Goal: Task Accomplishment & Management: Manage account settings

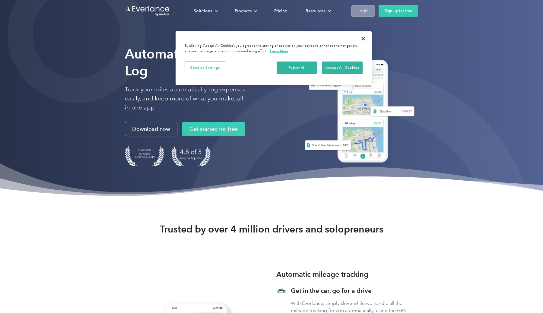
click at [361, 14] on div "Login" at bounding box center [363, 11] width 11 height 8
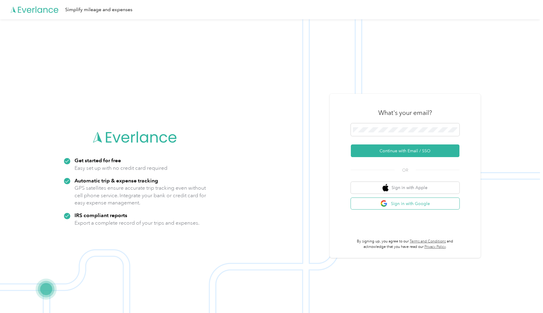
click at [399, 200] on button "Sign in with Google" at bounding box center [405, 204] width 109 height 12
